Goal: Transaction & Acquisition: Book appointment/travel/reservation

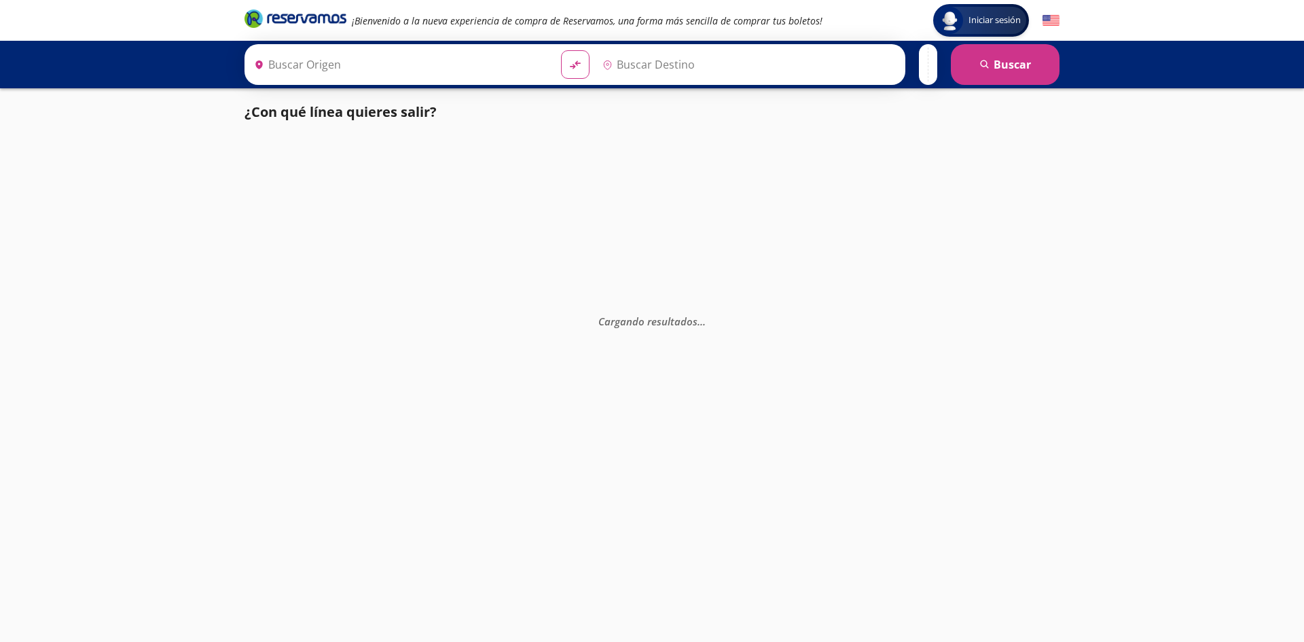
type input "Jilotepec, [GEOGRAPHIC_DATA]"
type input "Atlacomulco, [GEOGRAPHIC_DATA]"
type input "Jilotepec, [GEOGRAPHIC_DATA]"
type input "Atlacomulco, [GEOGRAPHIC_DATA]"
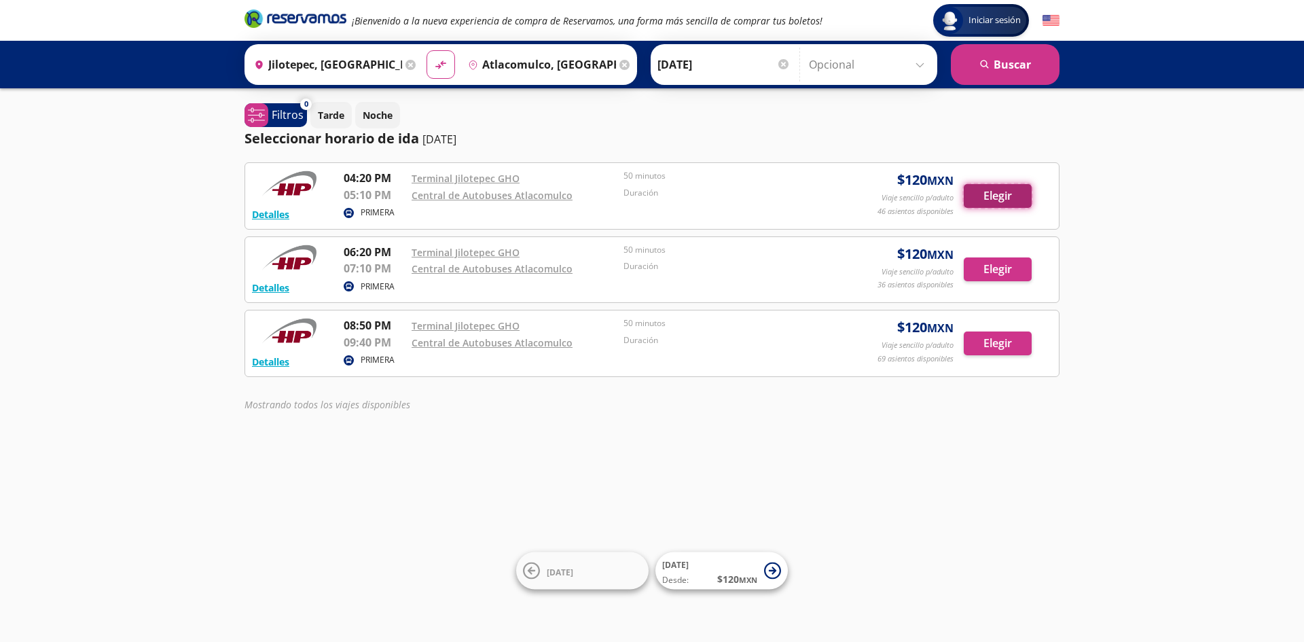
click at [987, 193] on button "Elegir" at bounding box center [997, 196] width 68 height 24
